Goal: Information Seeking & Learning: Learn about a topic

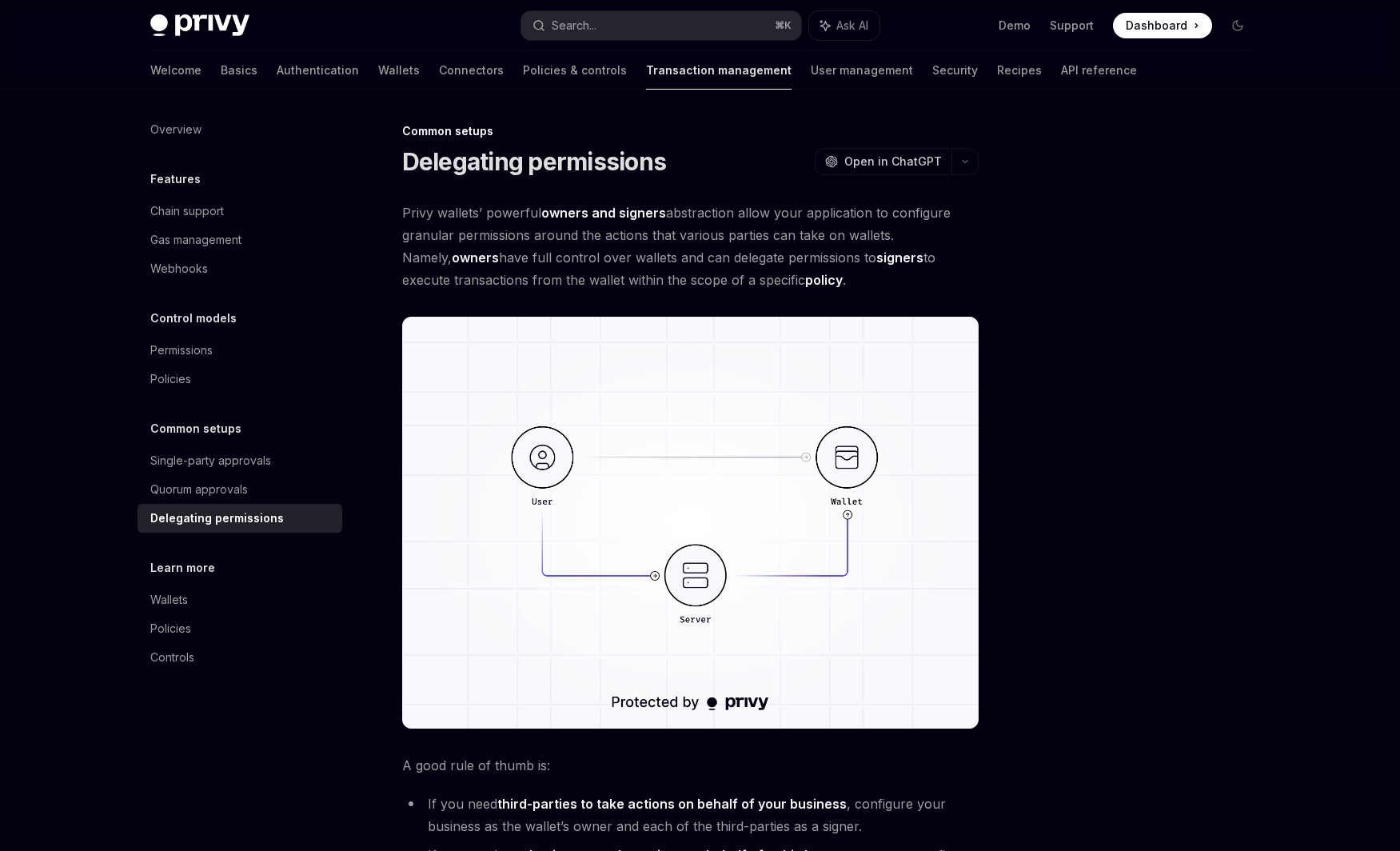
scroll to position [496, 0]
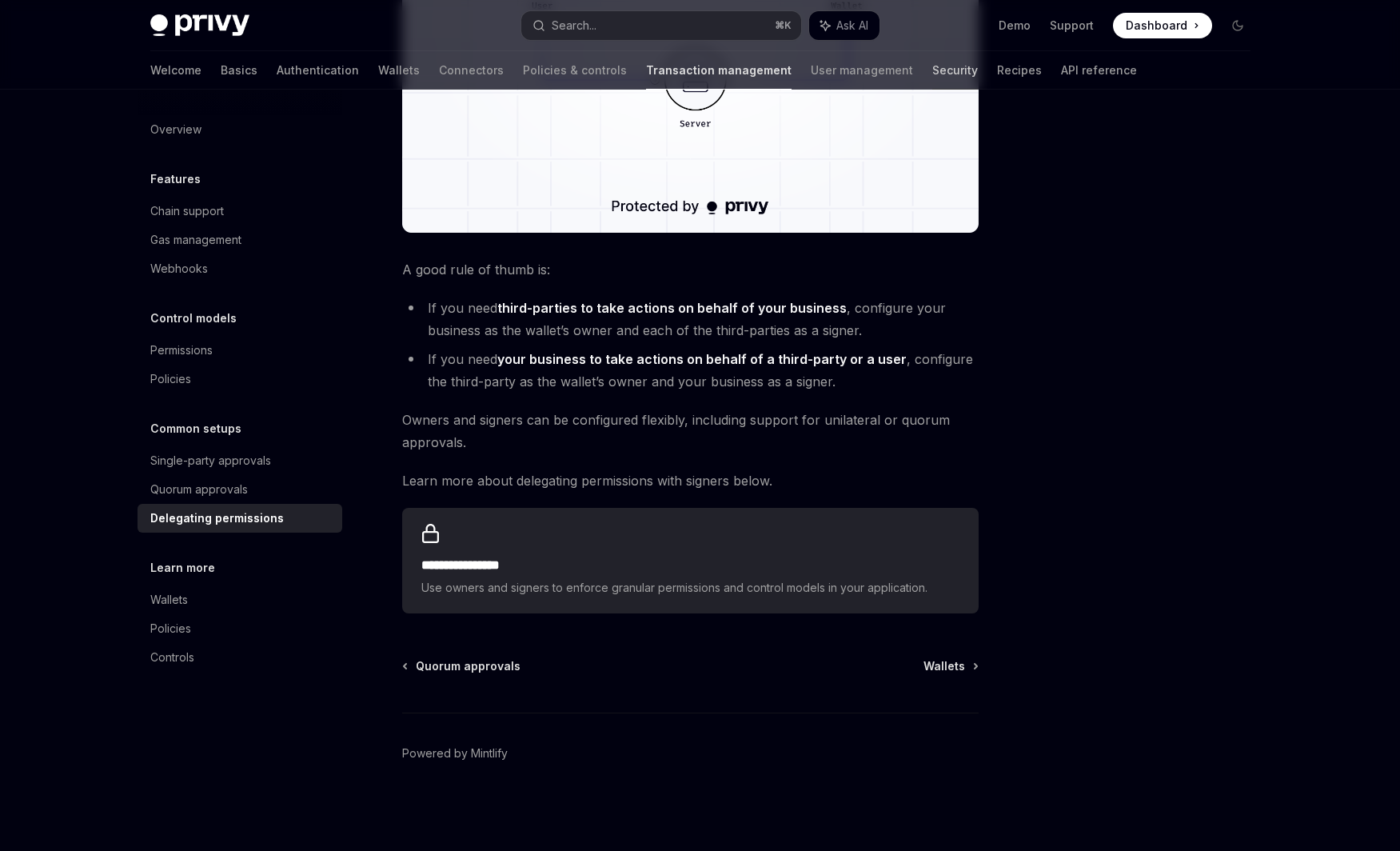
click at [932, 70] on link "Security" at bounding box center [954, 70] width 45 height 38
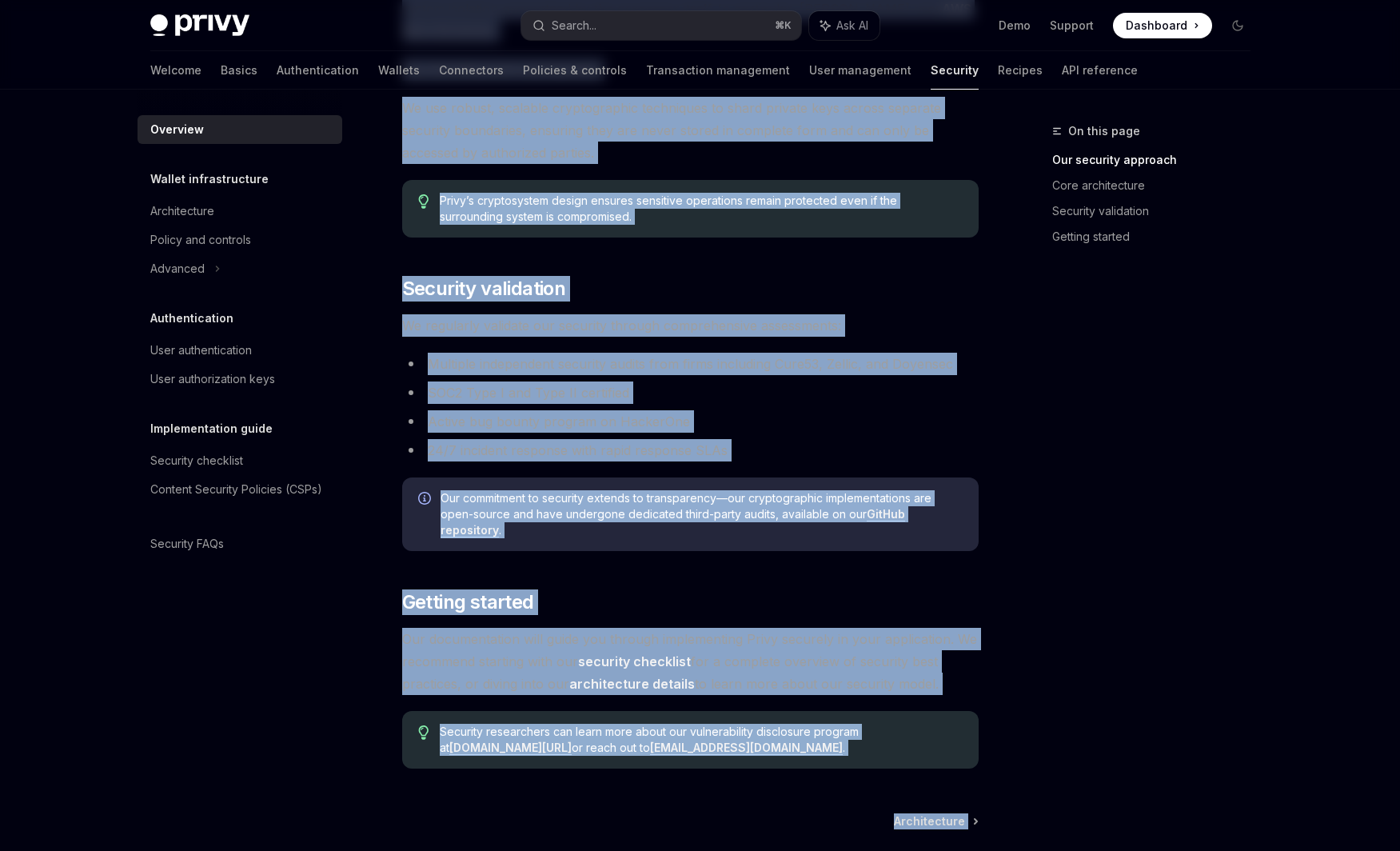
scroll to position [960, 0]
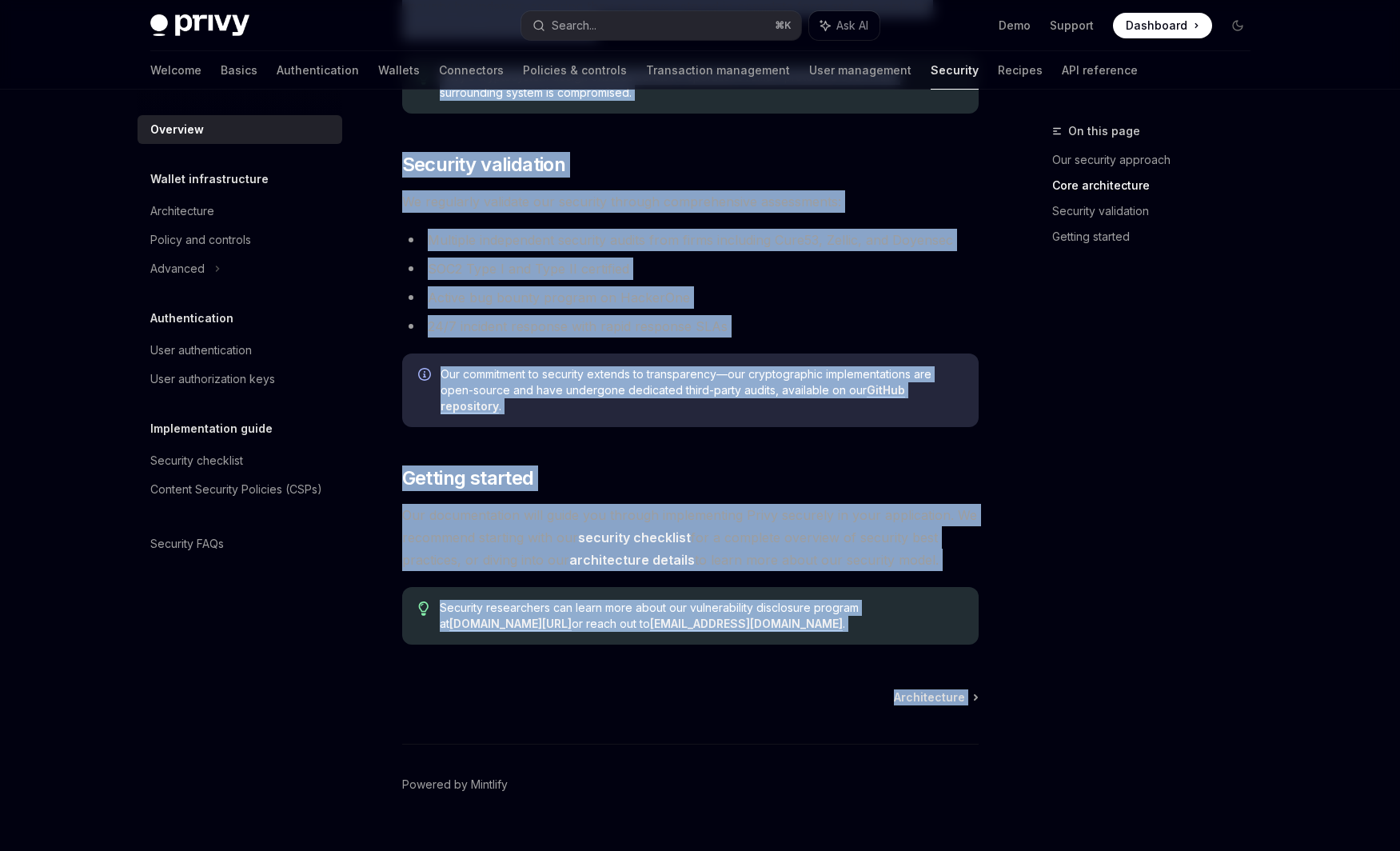
drag, startPoint x: 404, startPoint y: 145, endPoint x: 961, endPoint y: 567, distance: 698.8
click at [961, 567] on div "Security OpenAI Open in ChatGPT OpenAI Open in ChatGPT The security of your use…" at bounding box center [540, 22] width 883 height 1720
copy div "Security OpenAI Open in ChatGPT OpenAI Open in ChatGPT The security of your use…"
click at [194, 207] on div "Architecture" at bounding box center [183, 211] width 64 height 20
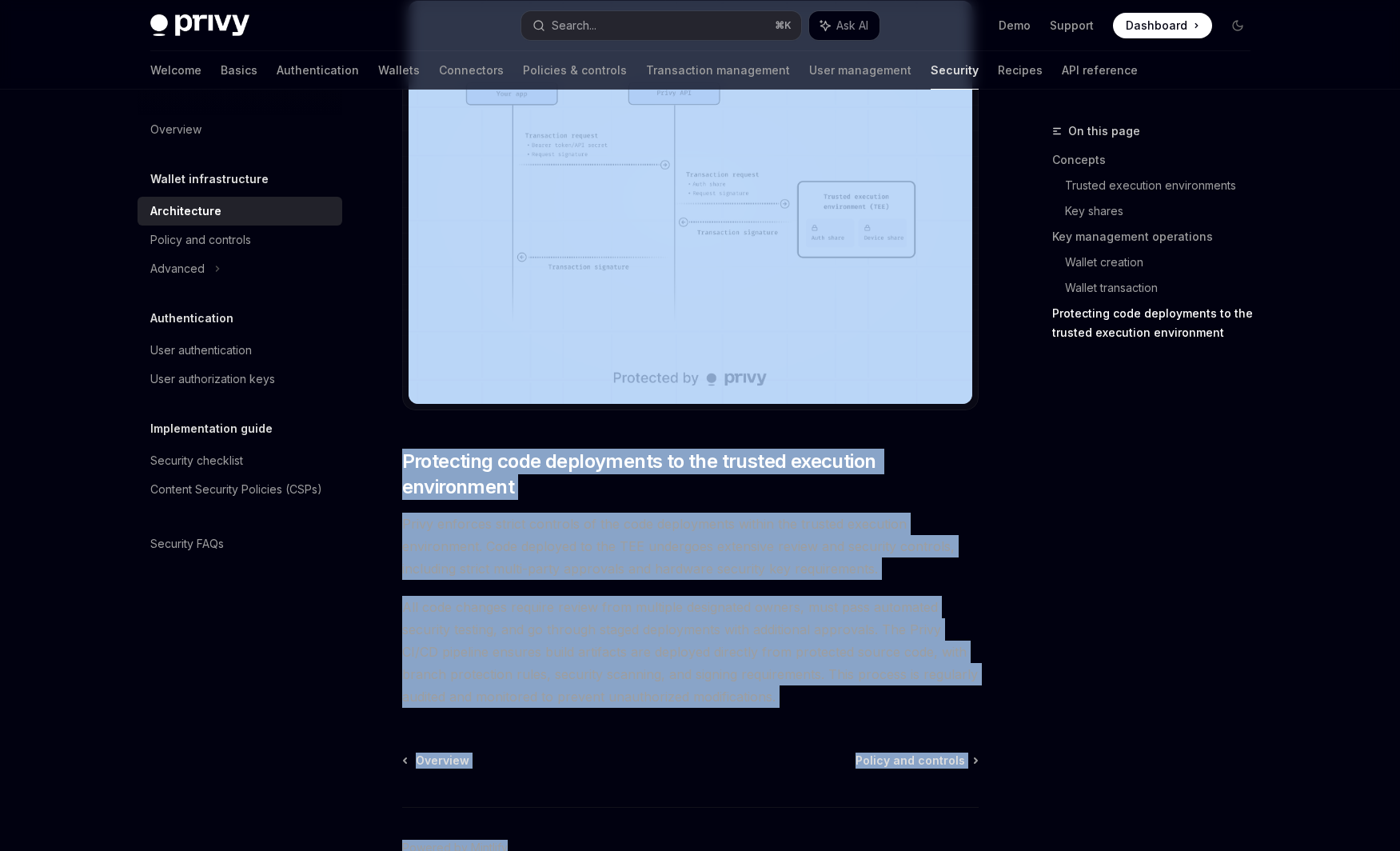
scroll to position [3177, 0]
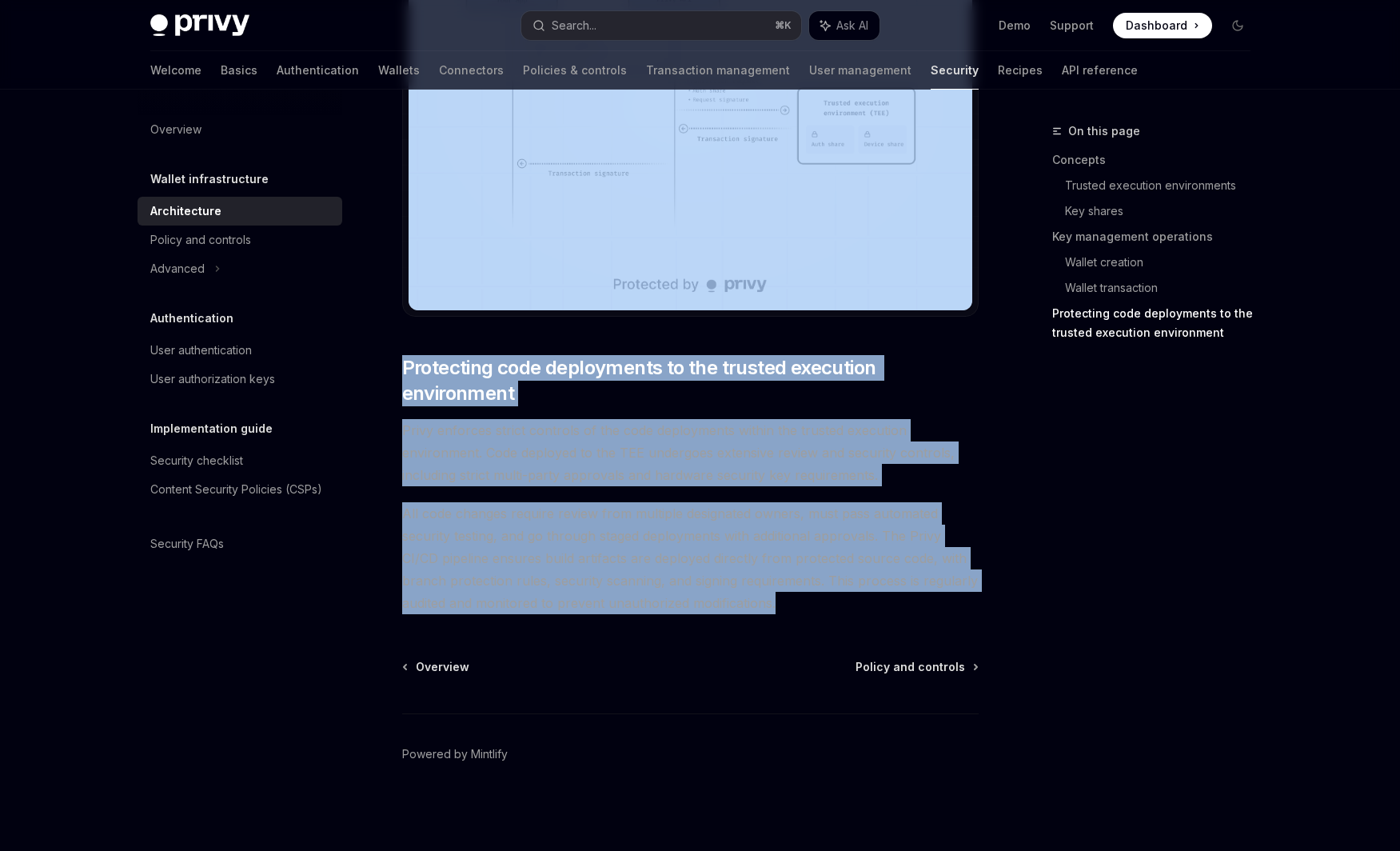
drag, startPoint x: 431, startPoint y: 180, endPoint x: 781, endPoint y: 605, distance: 550.6
copy div "Security architecture OpenAI Open in ChatGPT OpenAI Open in ChatGPT Privy’s sec…"
click at [190, 235] on div "Policy and controls" at bounding box center [201, 240] width 101 height 20
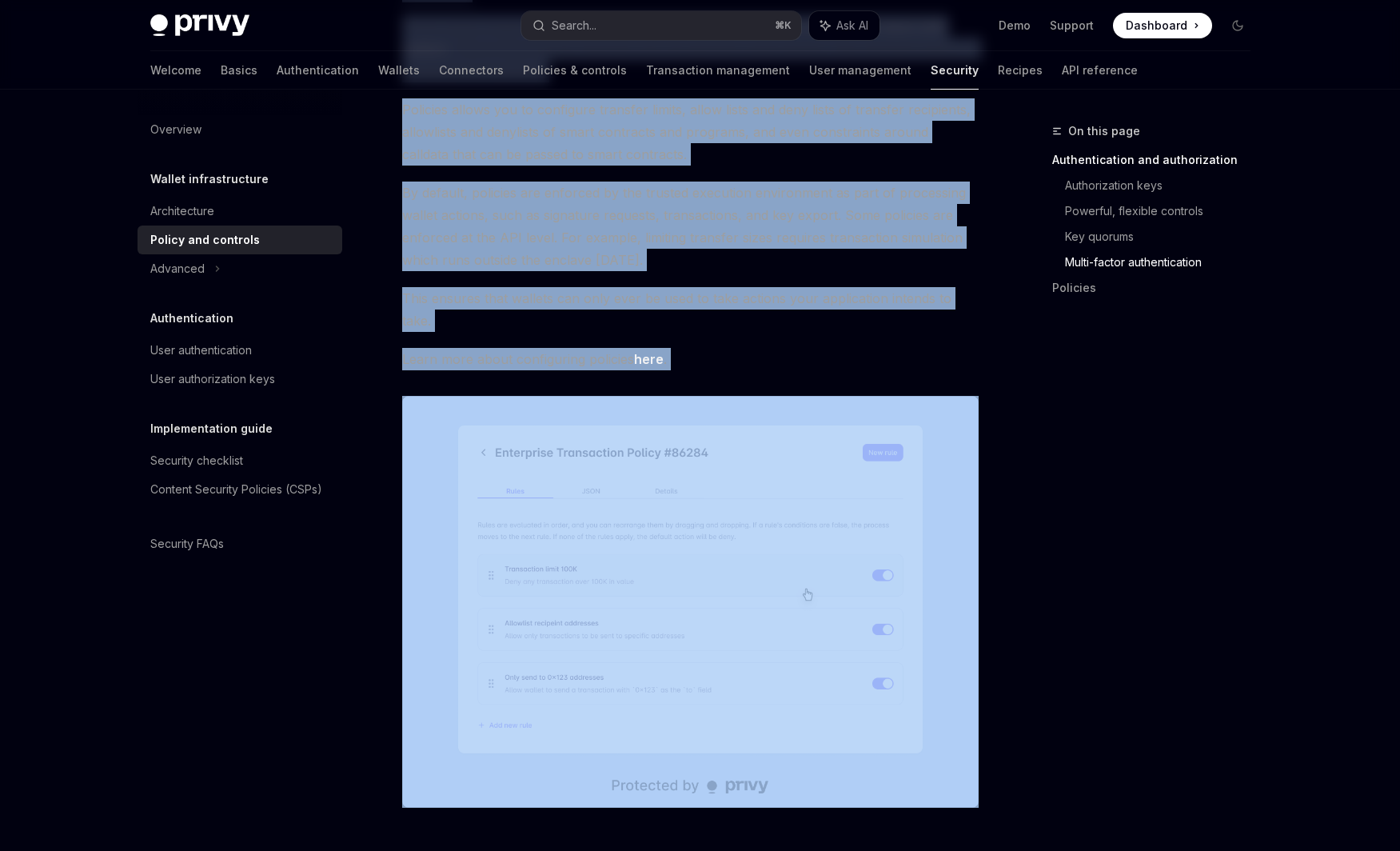
scroll to position [1913, 0]
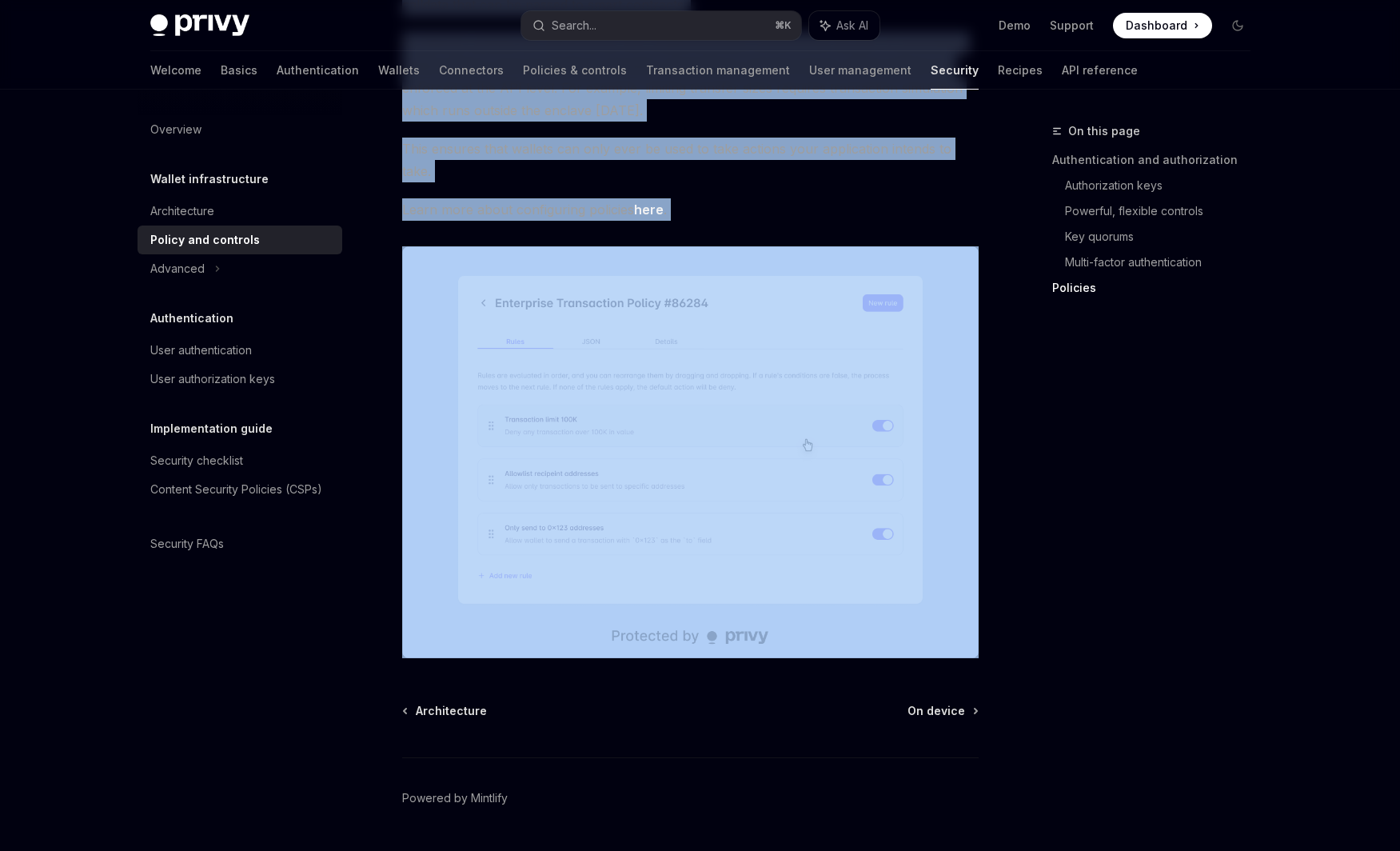
drag, startPoint x: 398, startPoint y: 168, endPoint x: 872, endPoint y: 564, distance: 617.7
copy div "Wallet policies and controls OpenAI Open in ChatGPT OpenAI Open in ChatGPT Priv…"
click at [204, 343] on div "User authentication" at bounding box center [202, 351] width 102 height 20
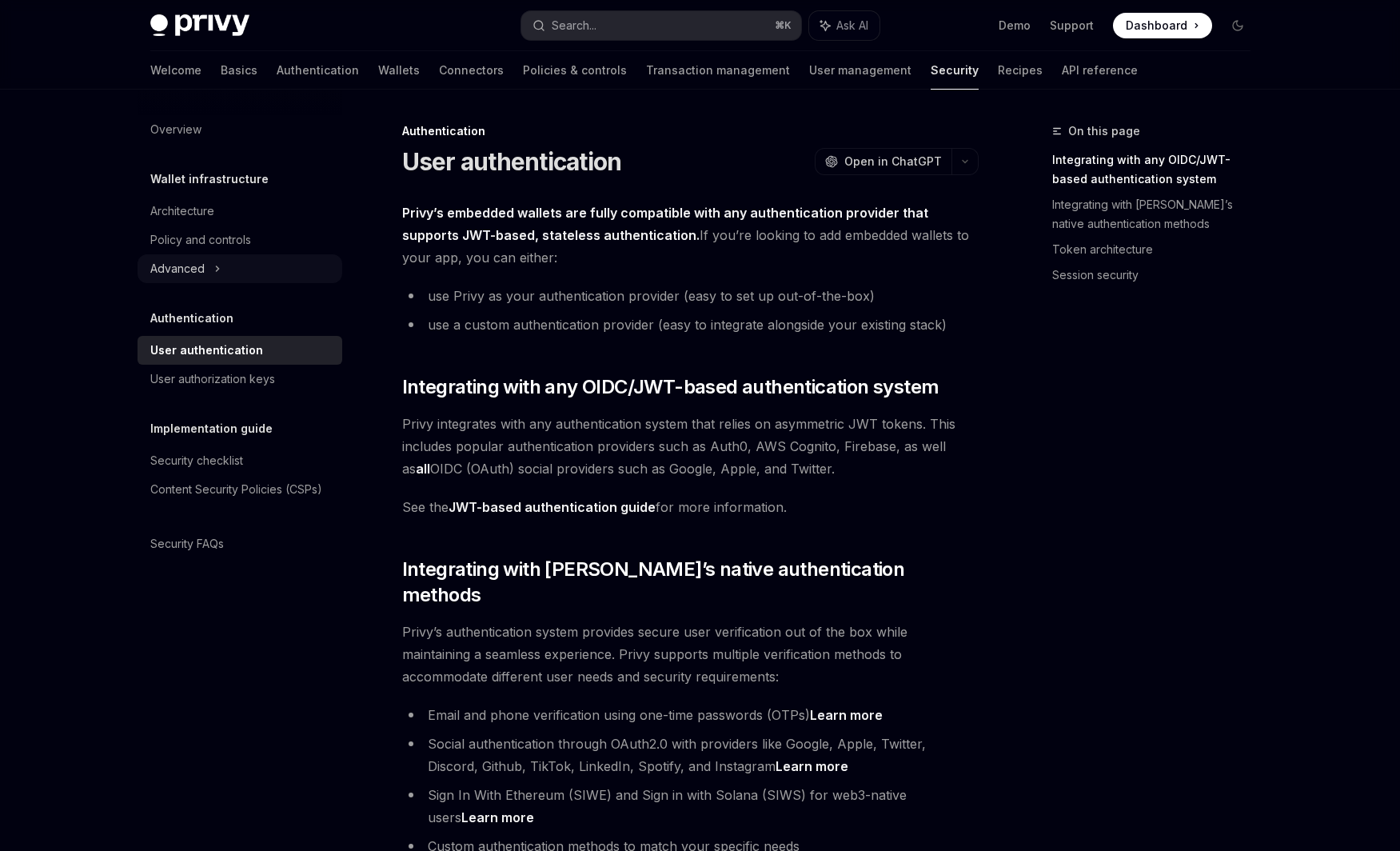
click at [233, 269] on div "Advanced" at bounding box center [239, 269] width 204 height 29
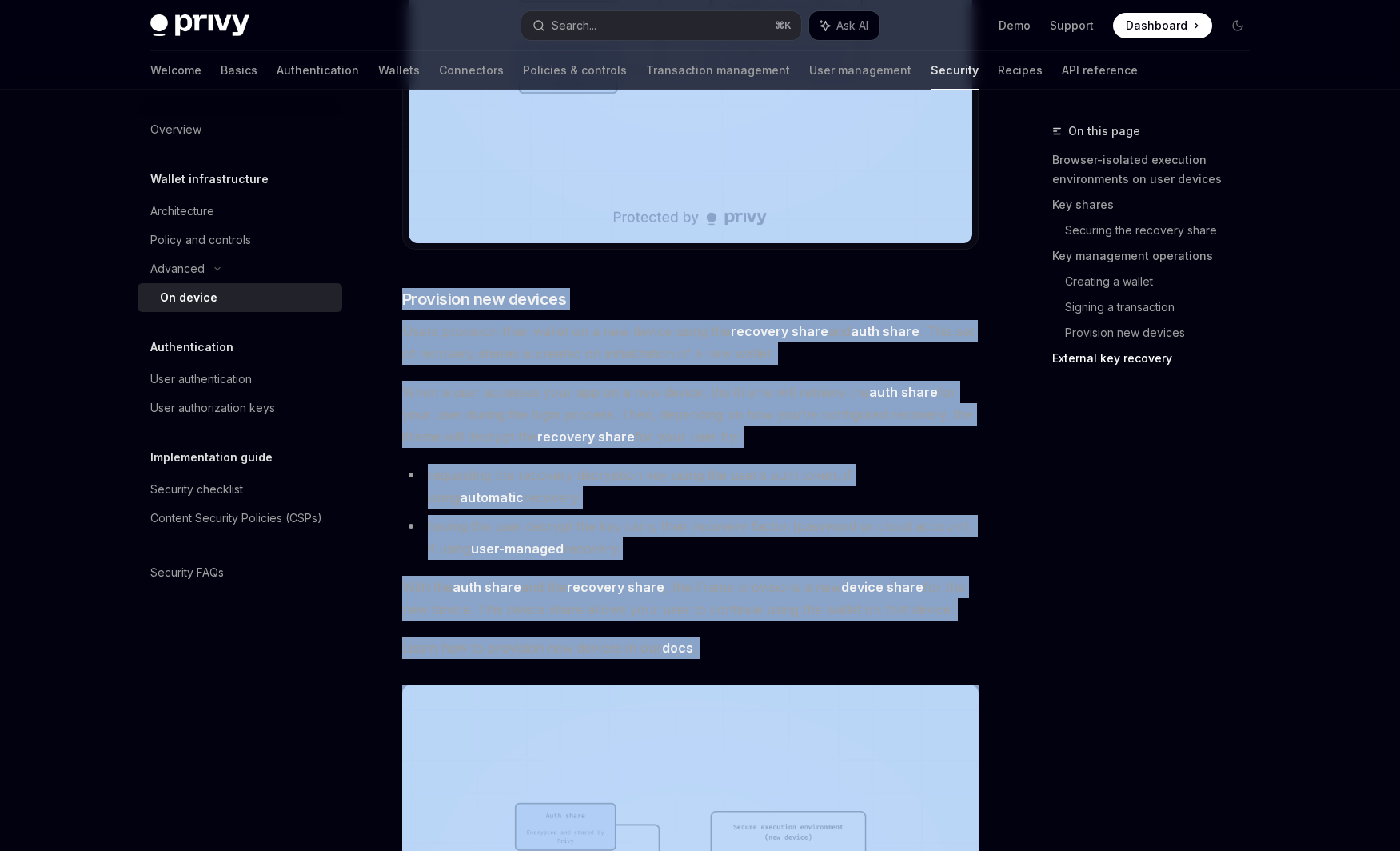
scroll to position [4253, 0]
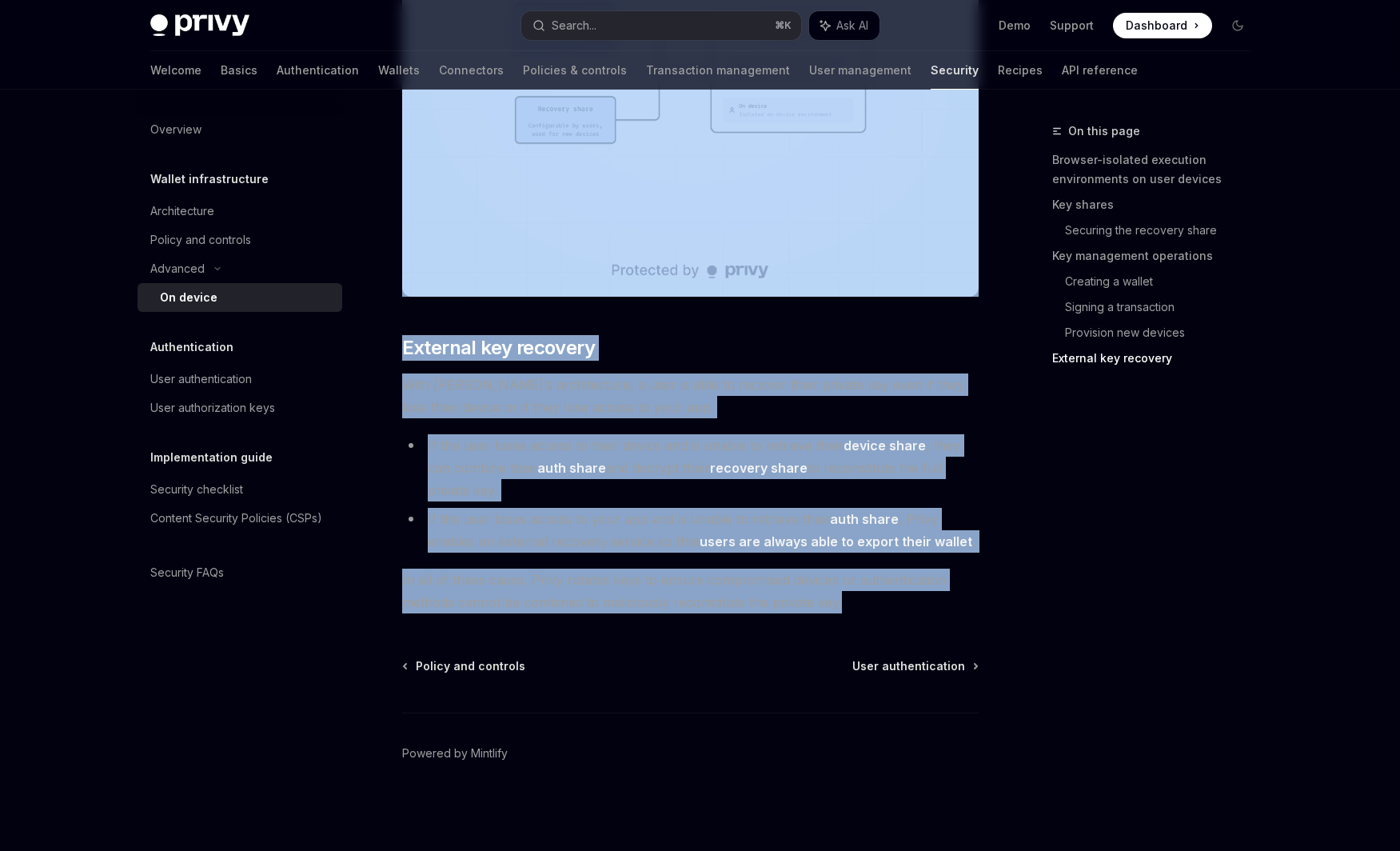
drag, startPoint x: 392, startPoint y: 167, endPoint x: 849, endPoint y: 606, distance: 633.7
copy div "On device execution environment OpenAI Open in ChatGPT OpenAI Open in ChatGPT P…"
click at [210, 235] on div "Policy and controls" at bounding box center [201, 240] width 101 height 20
type textarea "*"
